Goal: Transaction & Acquisition: Purchase product/service

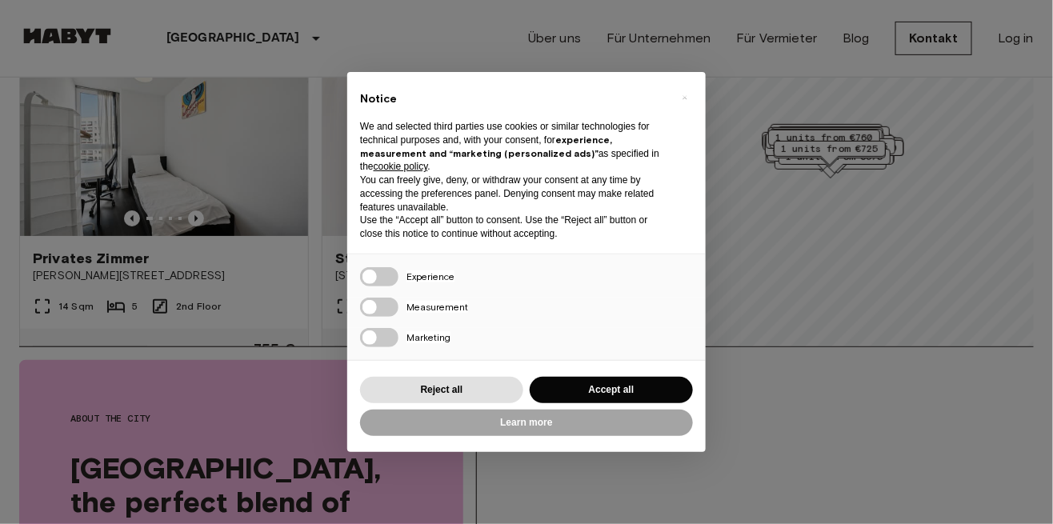
scroll to position [178, 0]
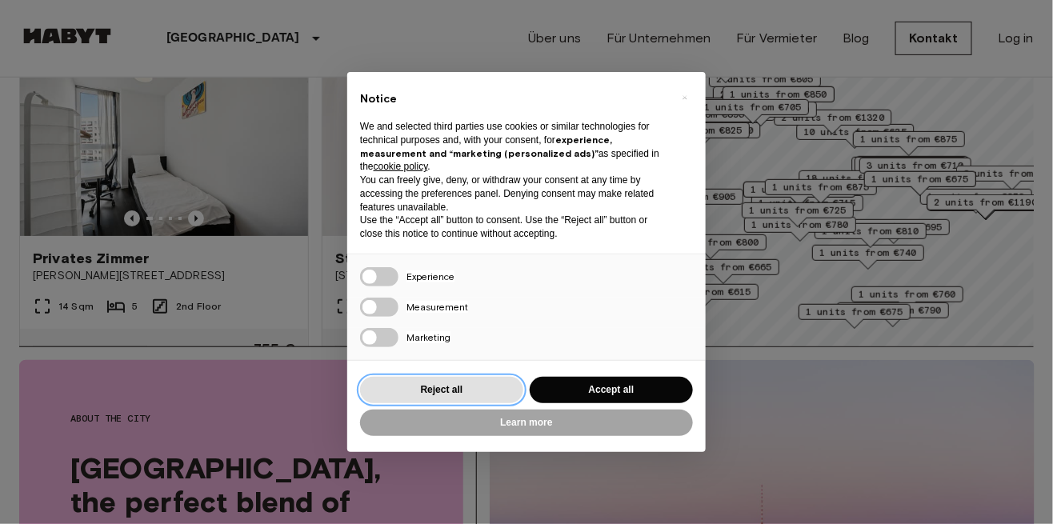
click at [491, 395] on button "Reject all" at bounding box center [441, 390] width 163 height 26
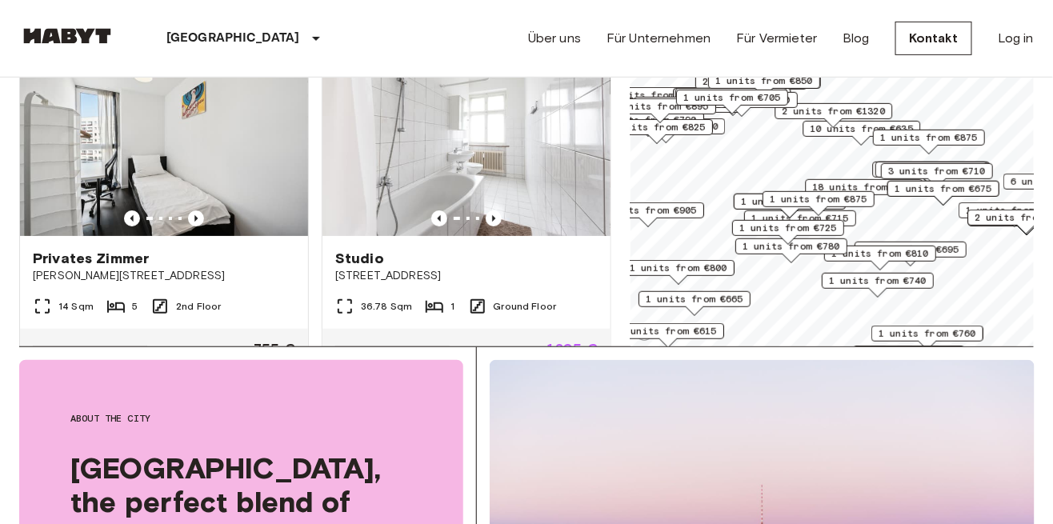
scroll to position [0, 0]
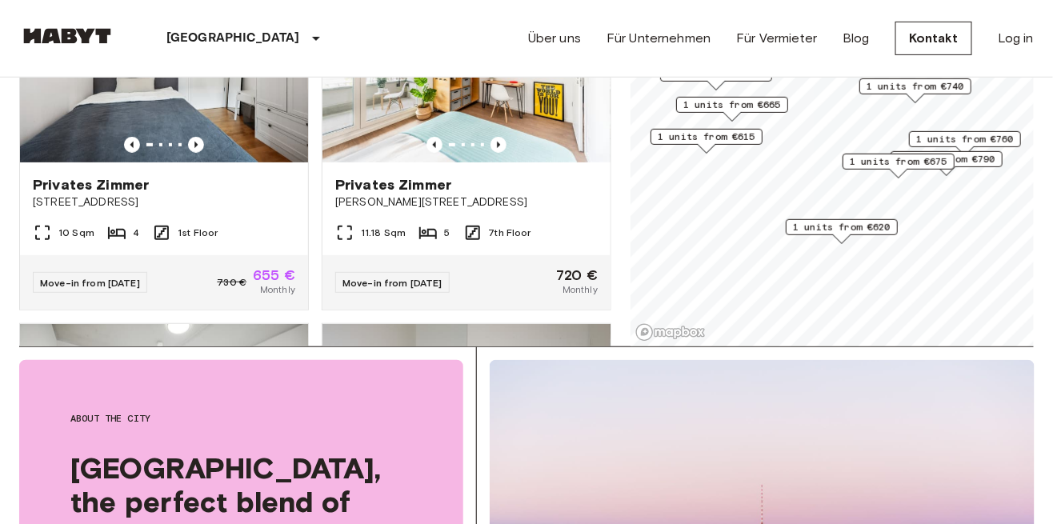
scroll to position [2196, 0]
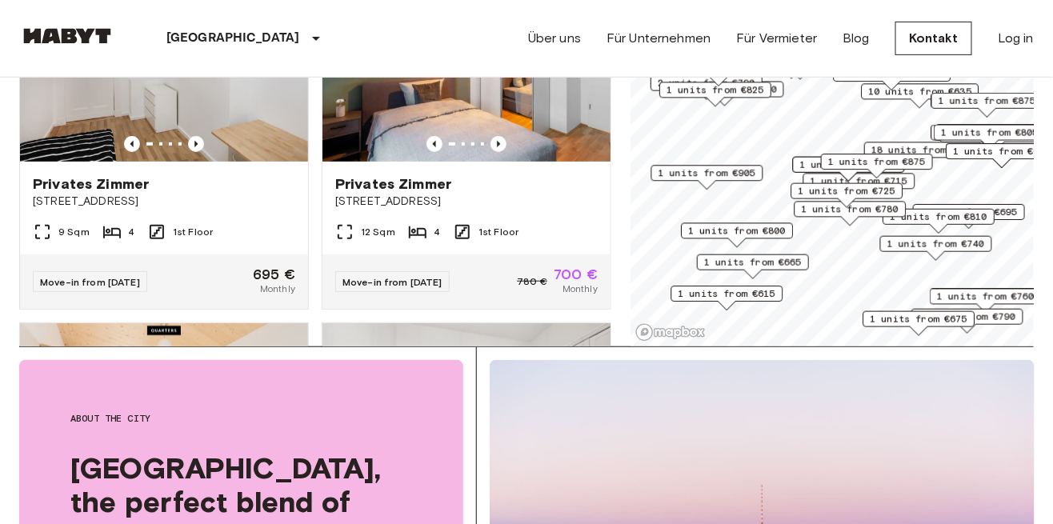
scroll to position [2549, 0]
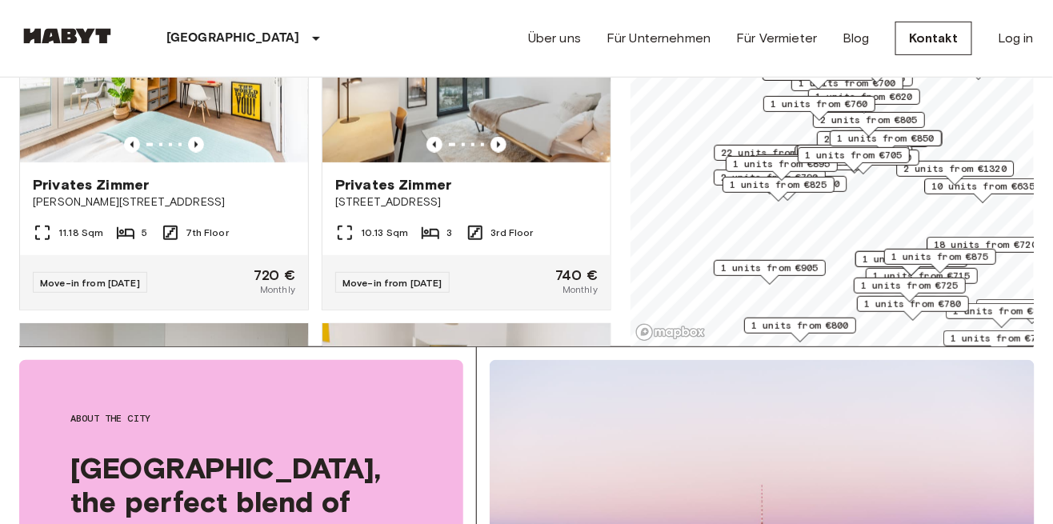
scroll to position [2196, 0]
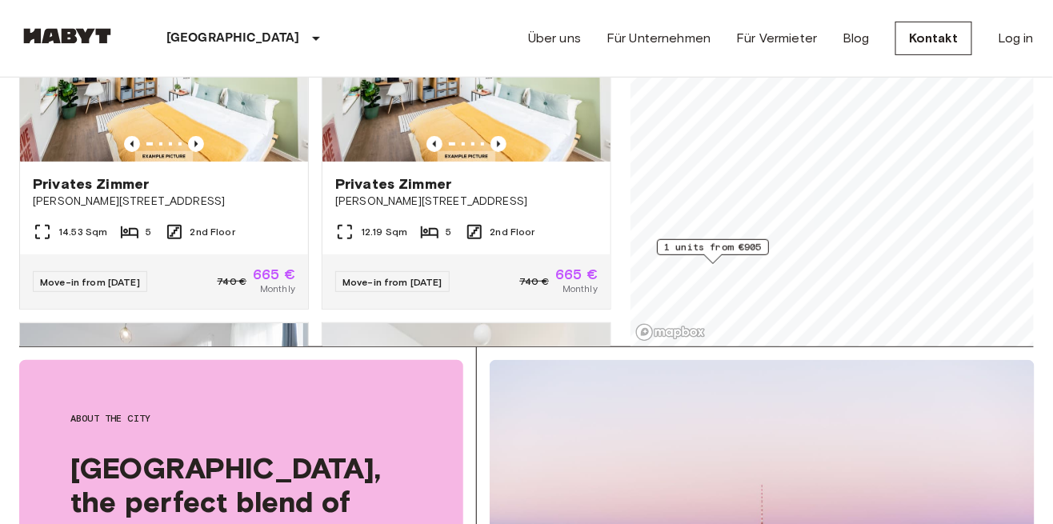
scroll to position [1136, 0]
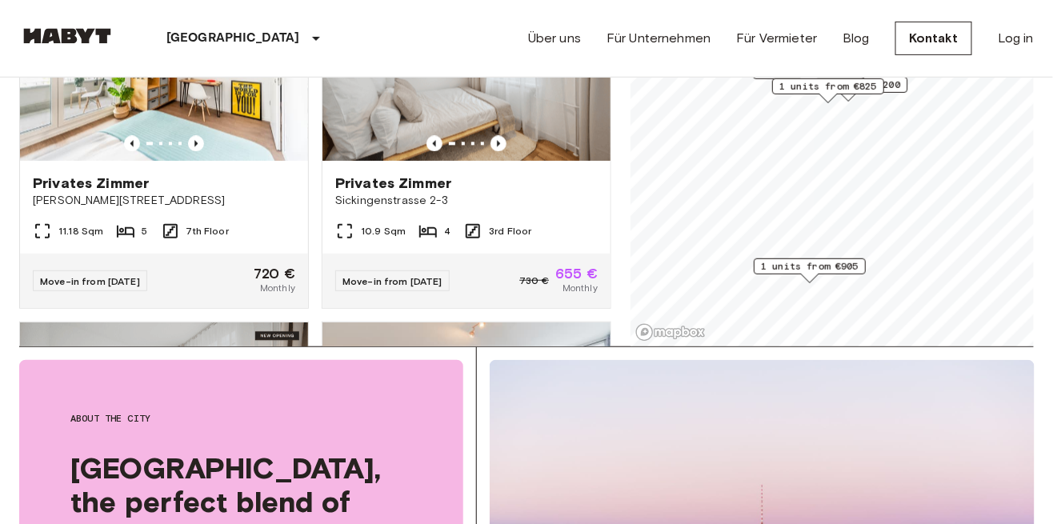
scroll to position [783, 0]
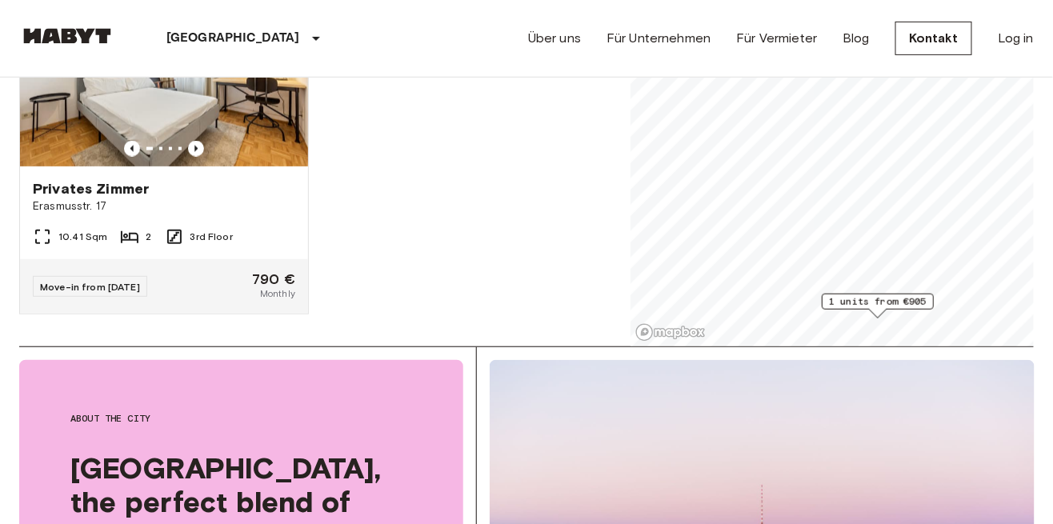
scroll to position [672, 0]
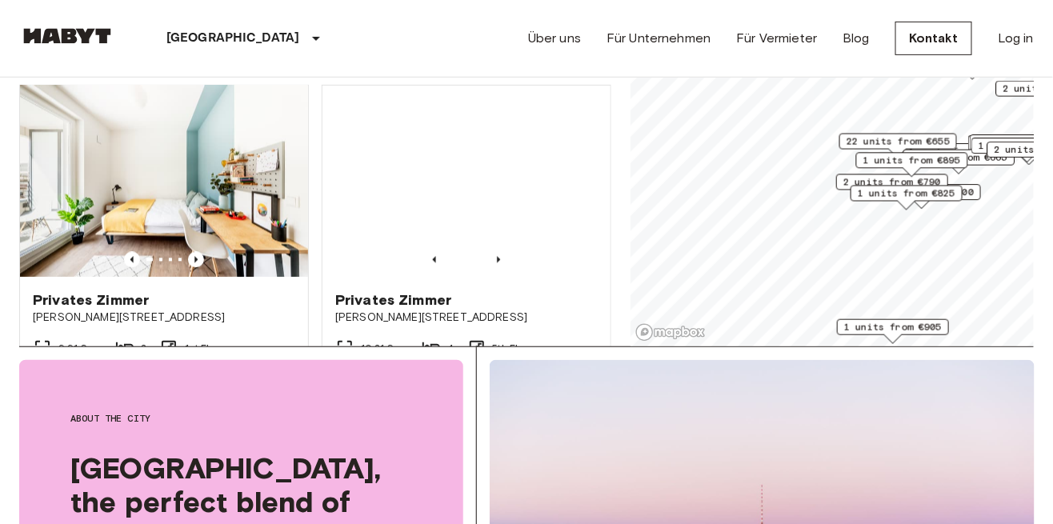
scroll to position [15869, 0]
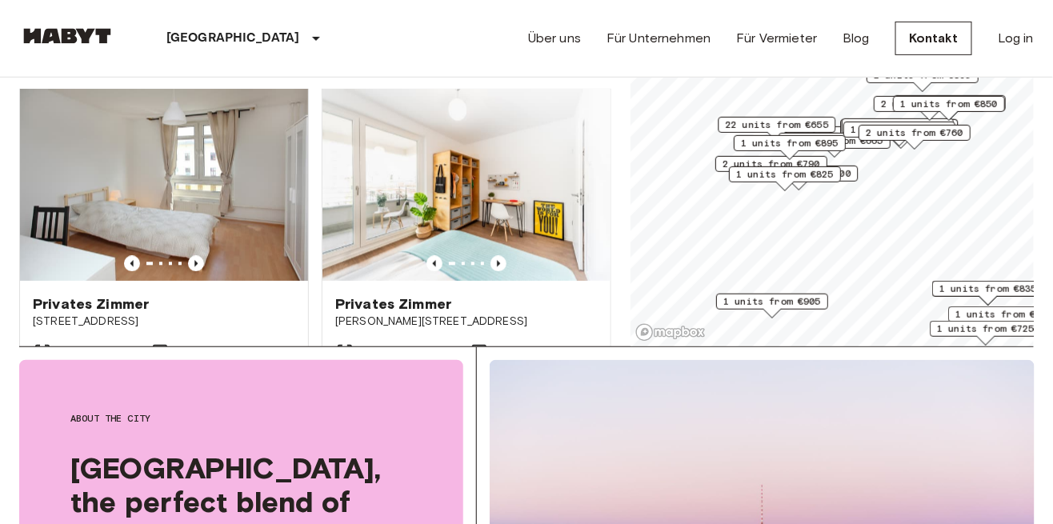
scroll to position [17283, 0]
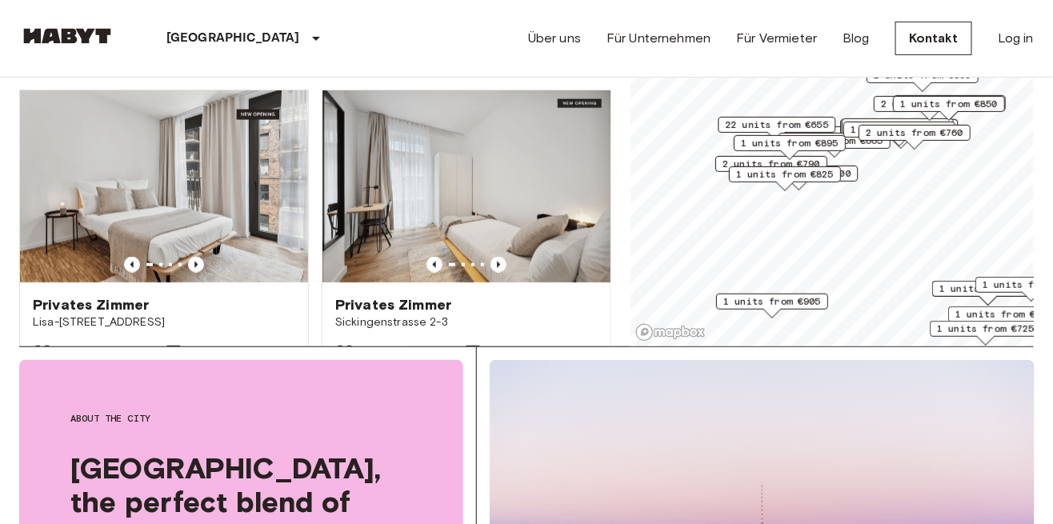
scroll to position [18343, 0]
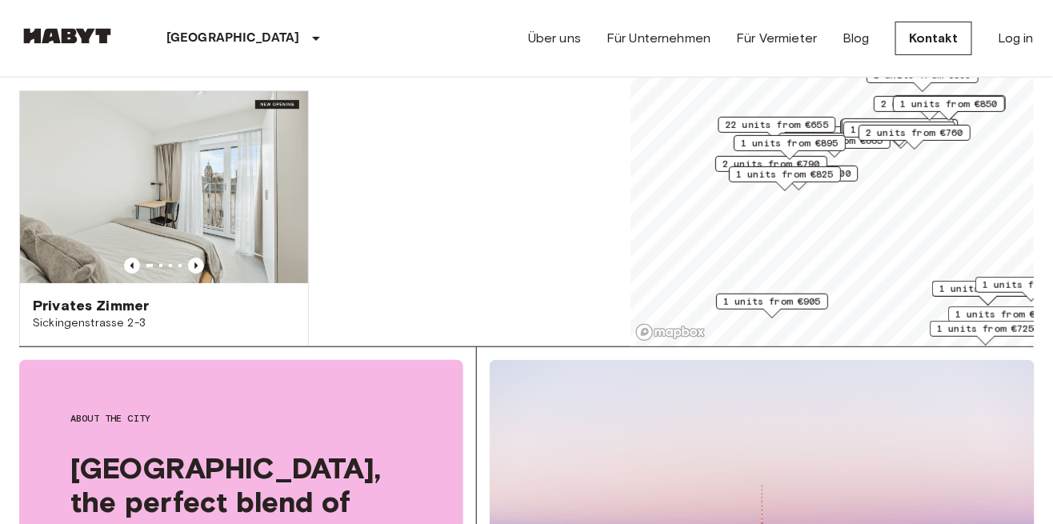
click at [807, 126] on span "22 units from €655" at bounding box center [777, 125] width 103 height 14
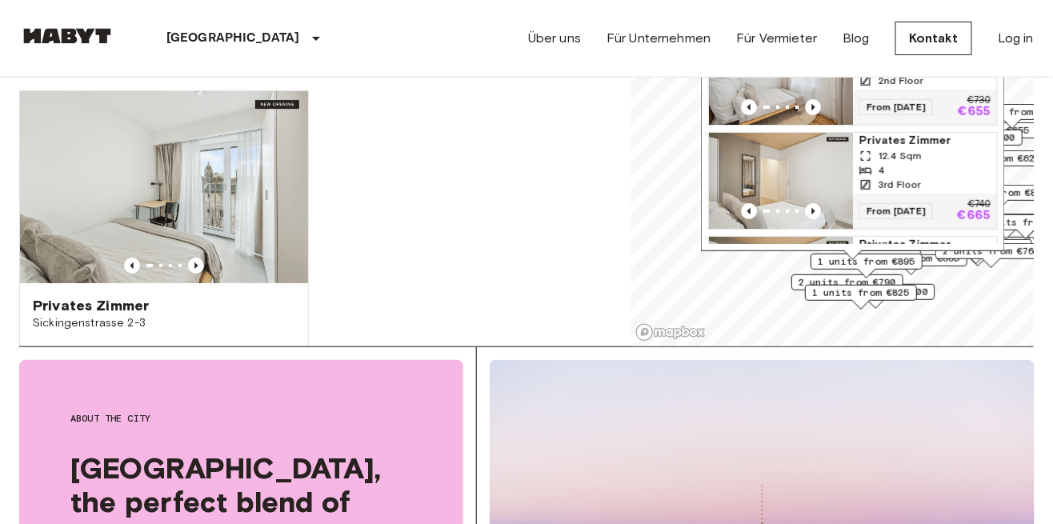
click at [811, 208] on icon "Previous image" at bounding box center [812, 211] width 3 height 6
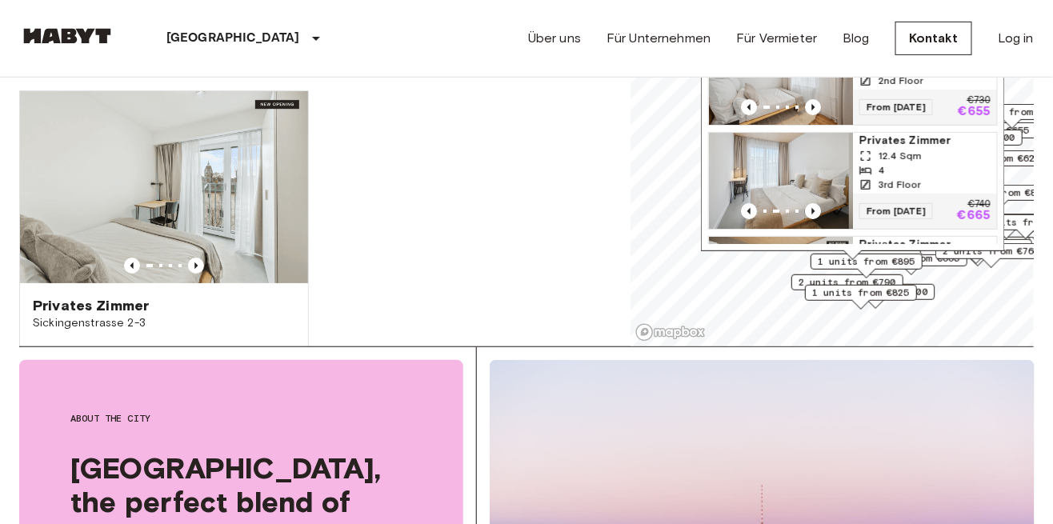
click at [812, 208] on icon "Previous image" at bounding box center [812, 211] width 3 height 6
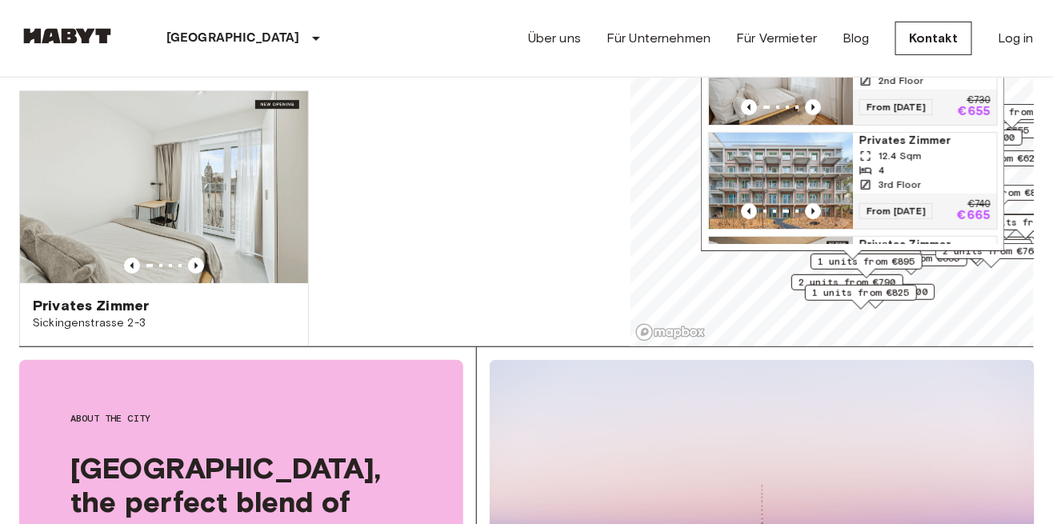
click at [813, 211] on icon "Previous image" at bounding box center [813, 211] width 16 height 16
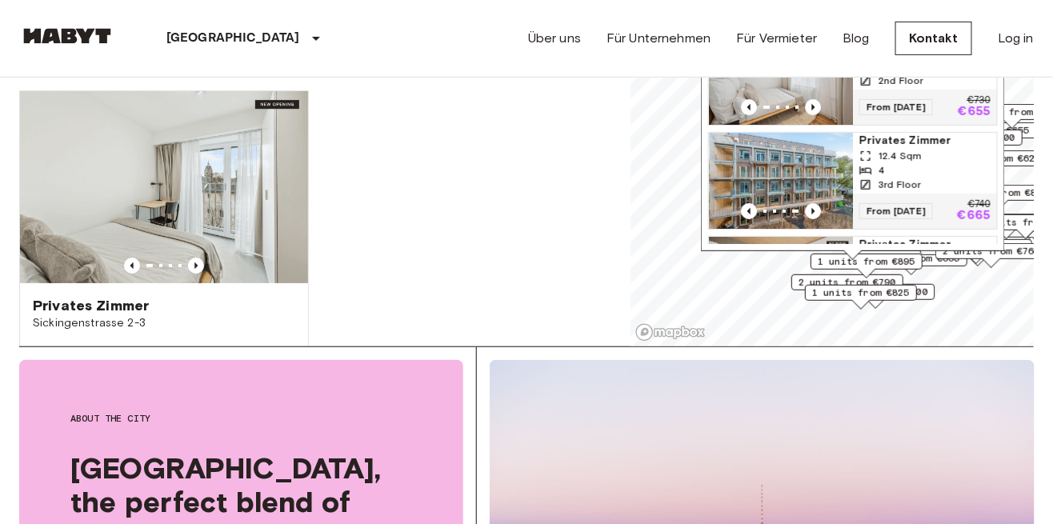
click at [812, 209] on icon "Previous image" at bounding box center [812, 211] width 3 height 6
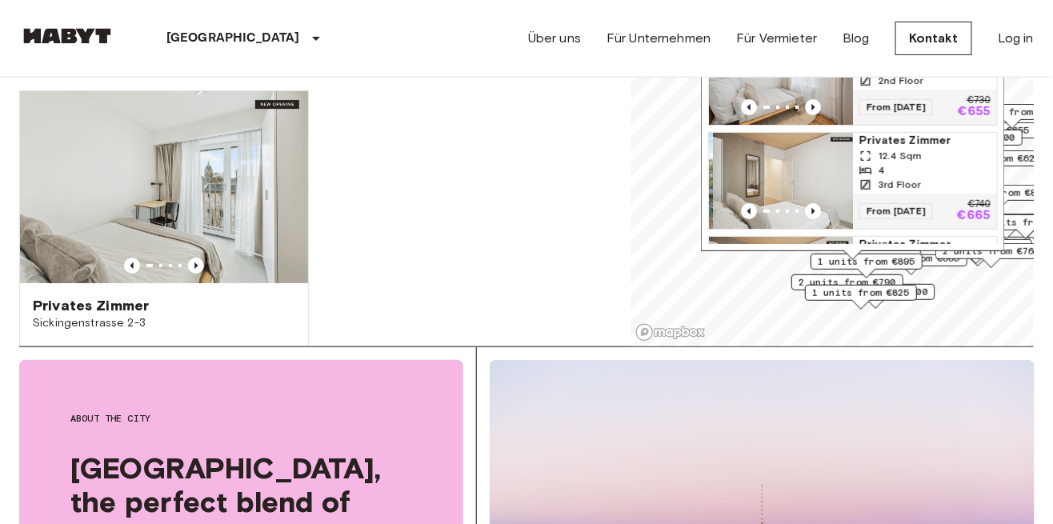
click at [812, 208] on icon "Previous image" at bounding box center [812, 211] width 3 height 6
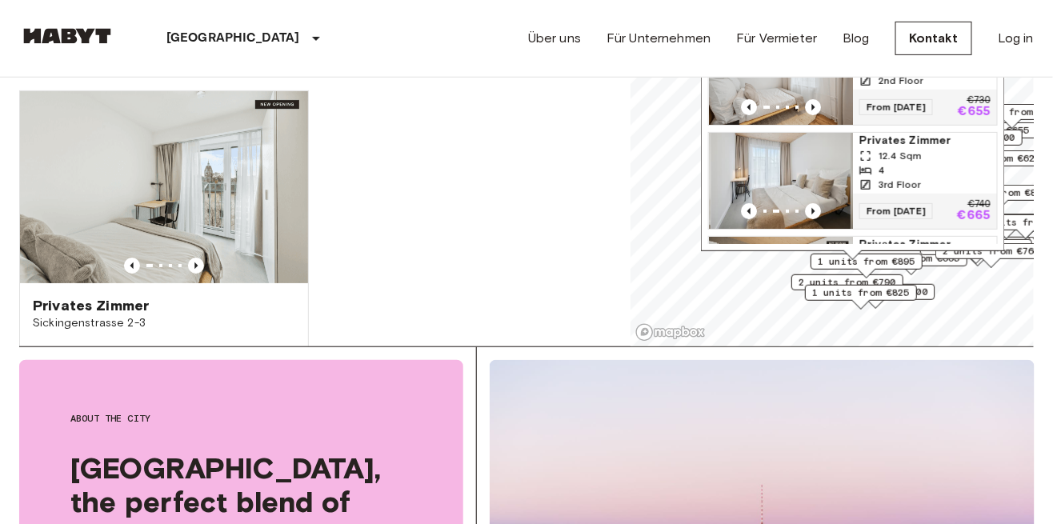
click at [812, 208] on icon "Previous image" at bounding box center [812, 211] width 3 height 6
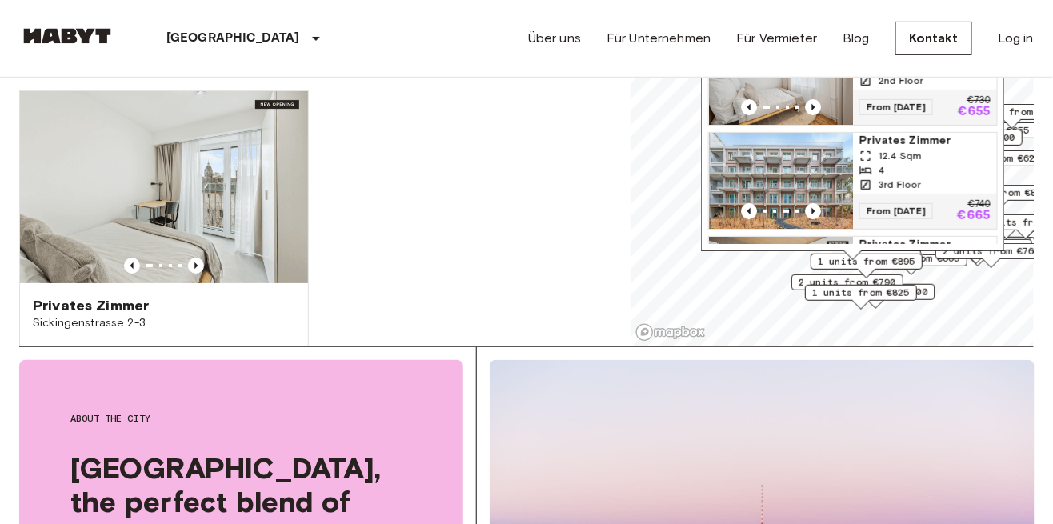
click at [812, 208] on icon "Previous image" at bounding box center [812, 211] width 3 height 6
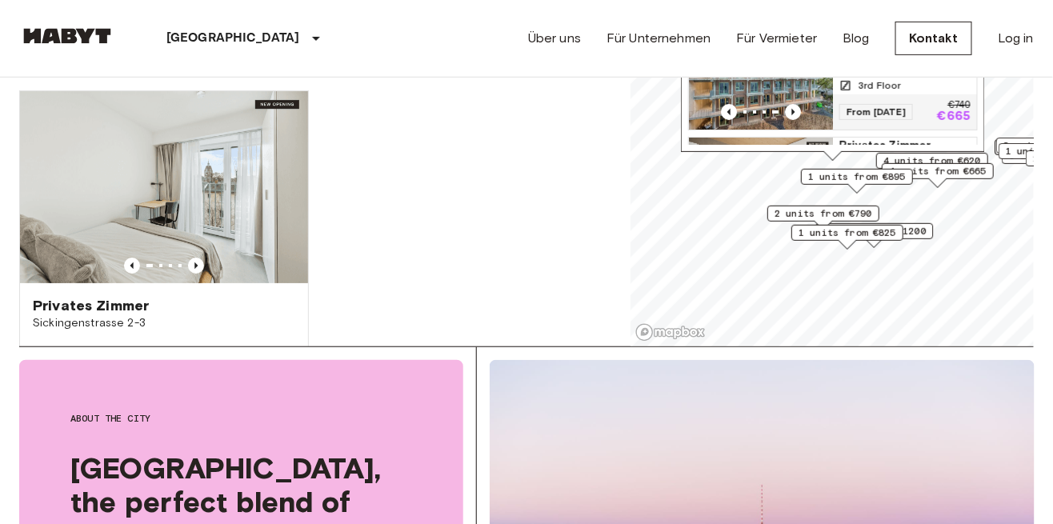
click at [976, 173] on span "4 units from €665" at bounding box center [938, 171] width 98 height 14
